Goal: Task Accomplishment & Management: Manage account settings

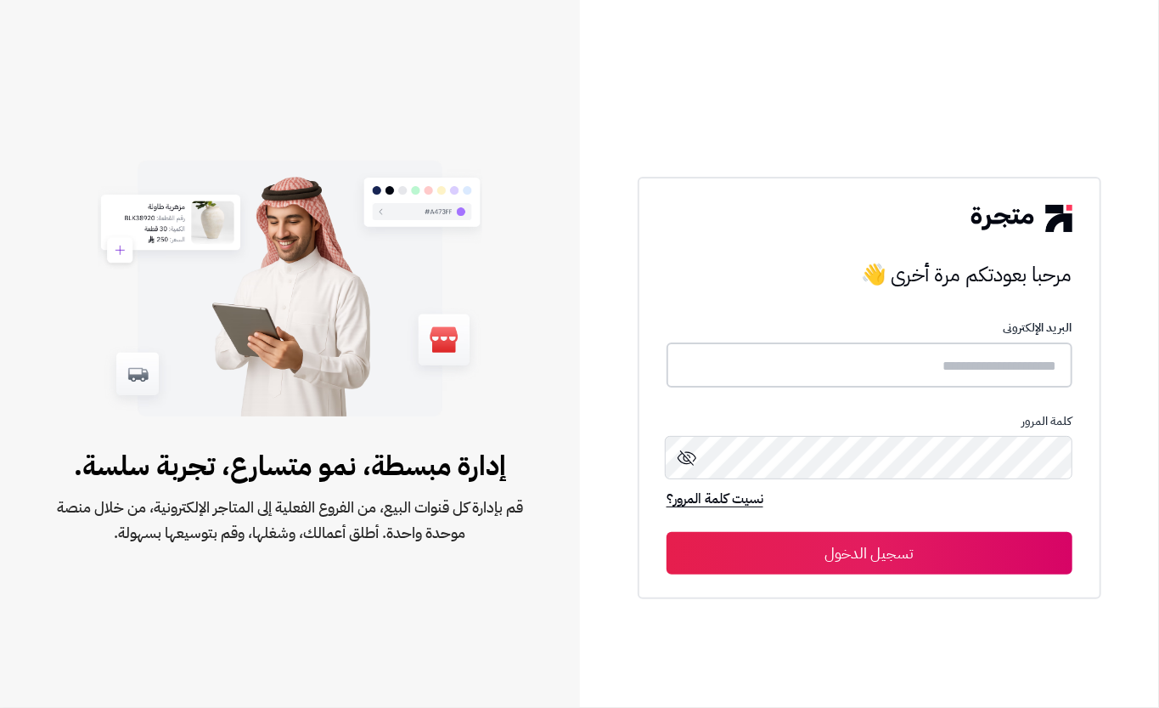
click at [800, 369] on input "text" at bounding box center [870, 364] width 406 height 45
type input "****"
click at [807, 541] on button "تسجيل الدخول" at bounding box center [870, 552] width 406 height 42
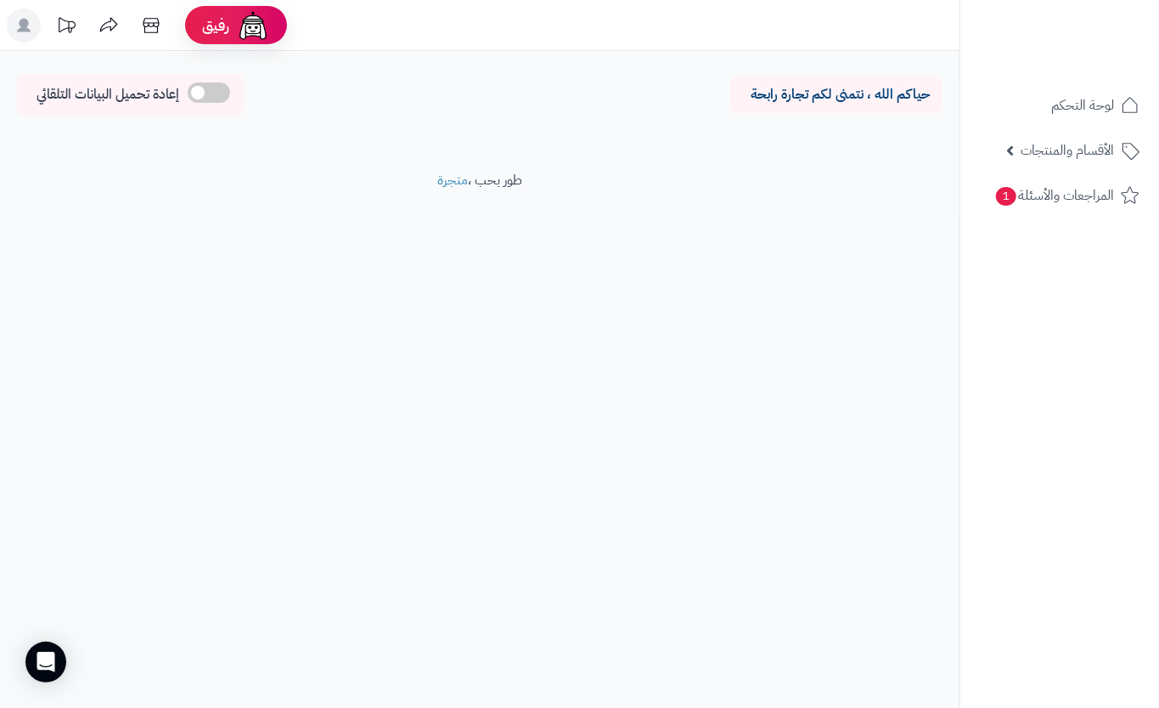
click at [1072, 171] on ul "لوحة التحكم الأقسام والمنتجات المنتجات مخزون الخيارات الأقسام الماركات مواصفات …" at bounding box center [1060, 150] width 199 height 131
click at [1070, 157] on span "الأقسام والمنتجات" at bounding box center [1067, 150] width 93 height 24
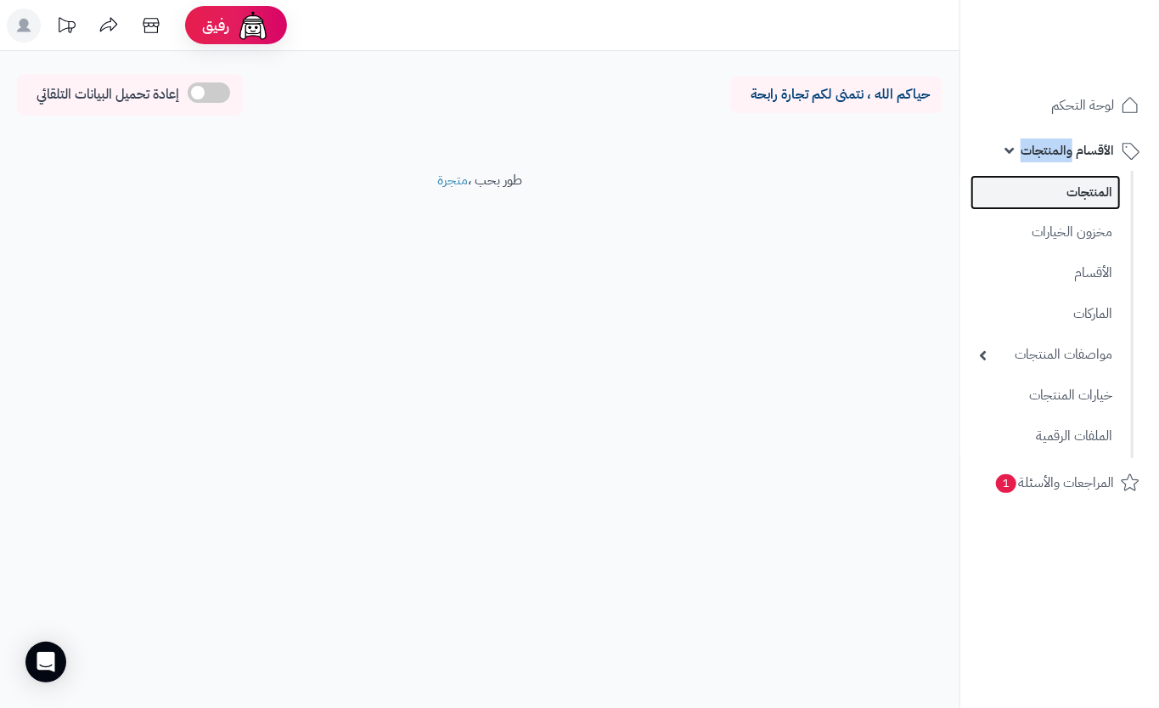
click at [1051, 183] on link "المنتجات" at bounding box center [1046, 192] width 150 height 35
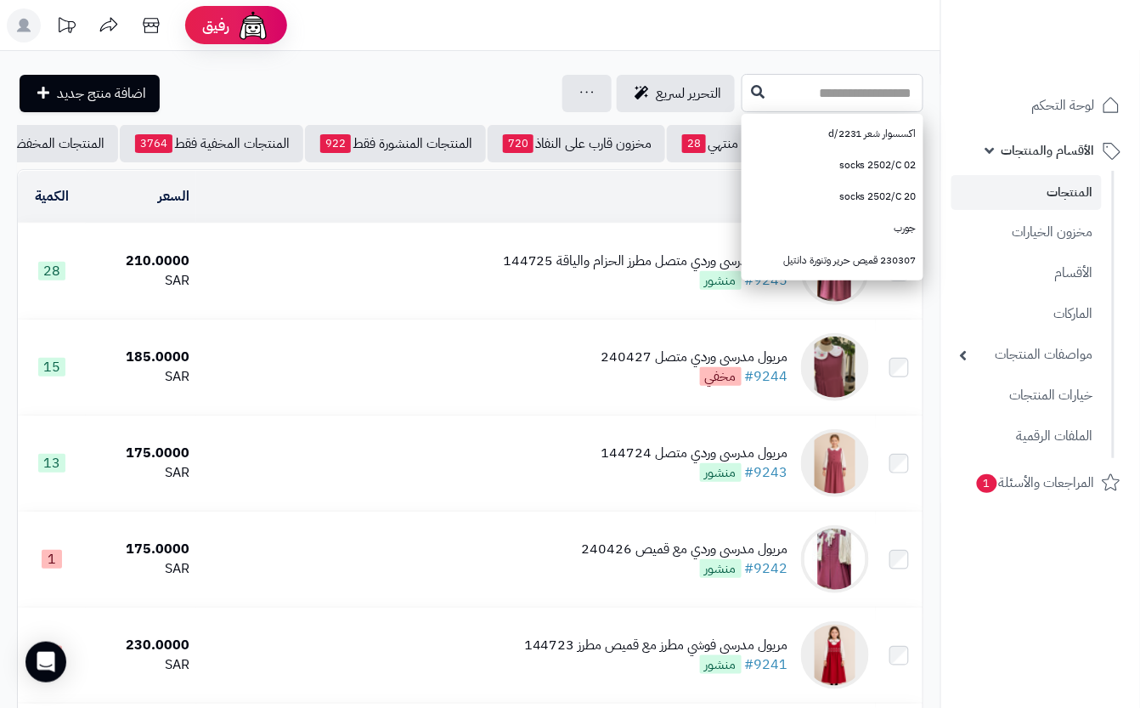
click at [813, 93] on input "text" at bounding box center [832, 93] width 182 height 38
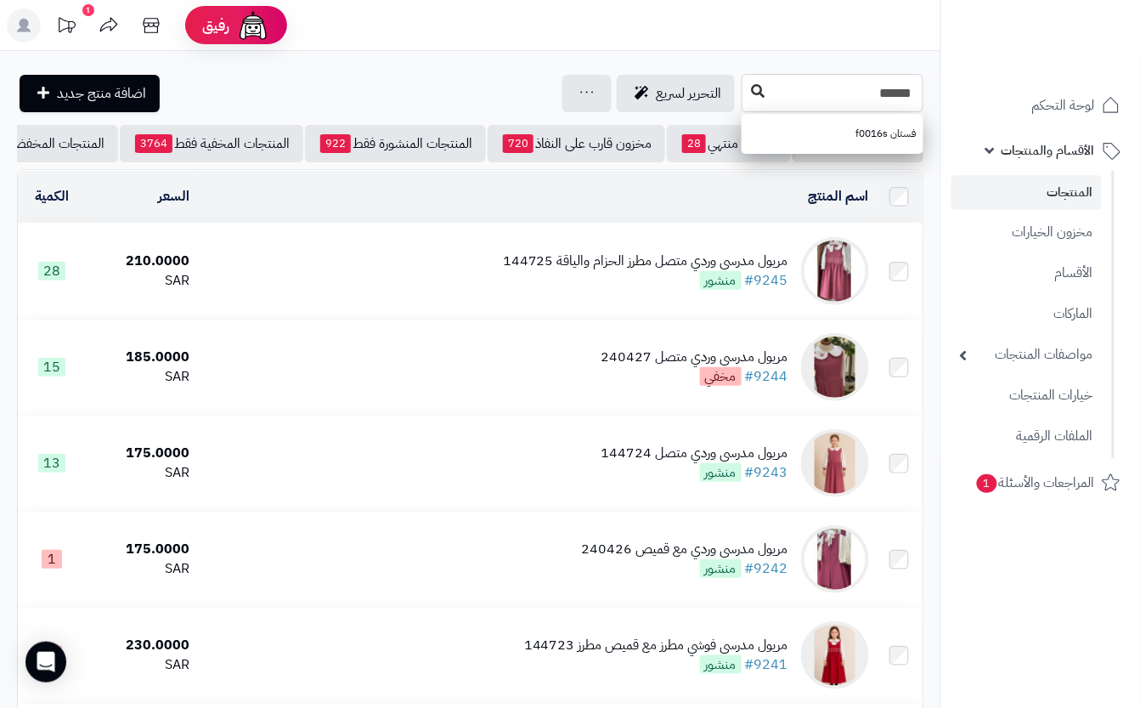
type input "******"
click at [751, 95] on icon at bounding box center [758, 91] width 14 height 14
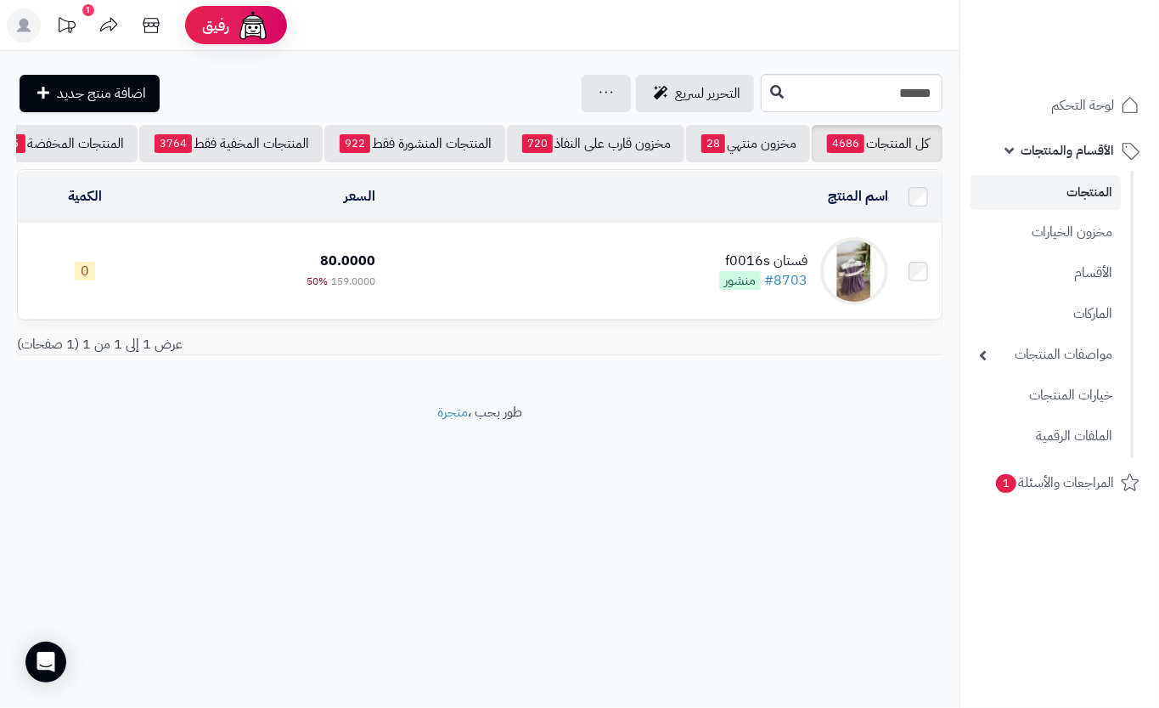
click at [600, 262] on td "فستان f0016s #8703 منشور" at bounding box center [638, 270] width 512 height 95
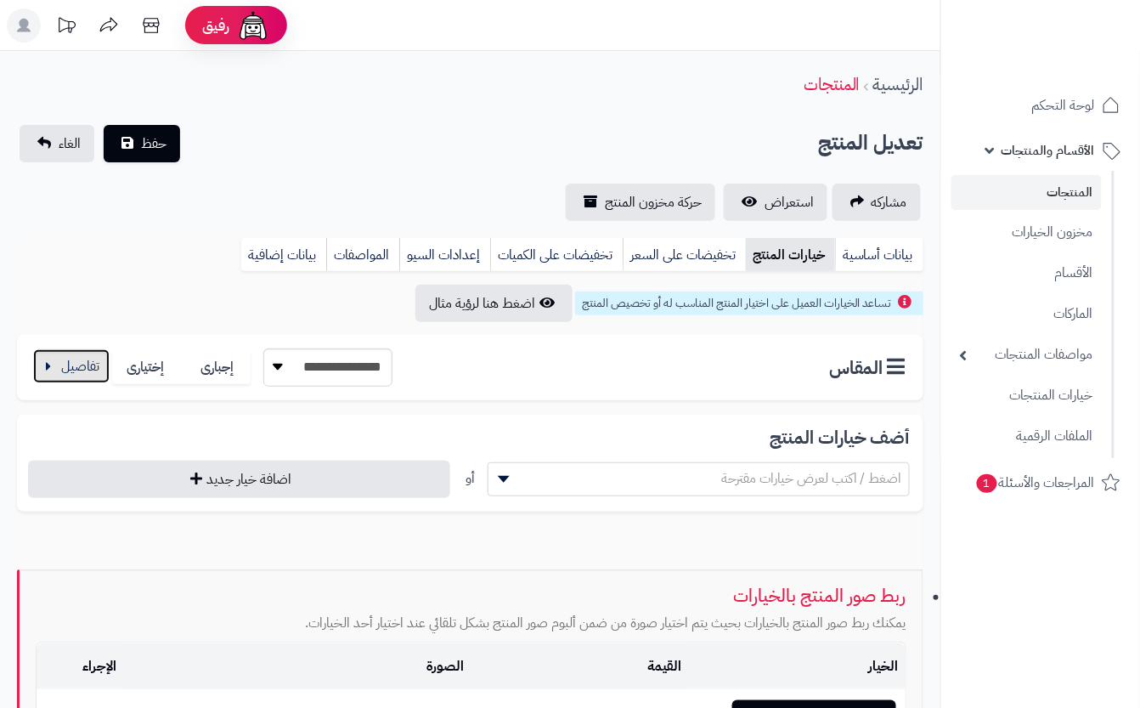
click at [59, 374] on button "button" at bounding box center [71, 366] width 76 height 34
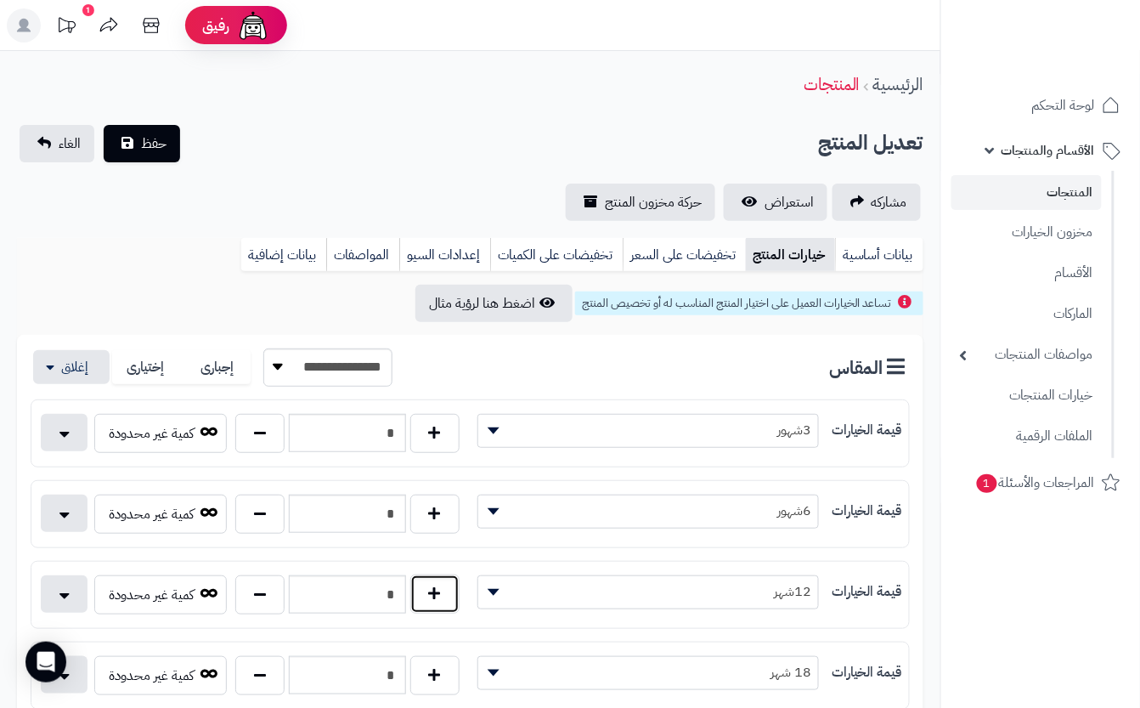
click at [426, 589] on button "button" at bounding box center [434, 593] width 49 height 39
type input "*"
click at [375, 99] on div "الرئيسية المنتجات" at bounding box center [470, 84] width 940 height 47
click at [163, 150] on span "حفظ" at bounding box center [153, 142] width 25 height 20
